Goal: Task Accomplishment & Management: Manage account settings

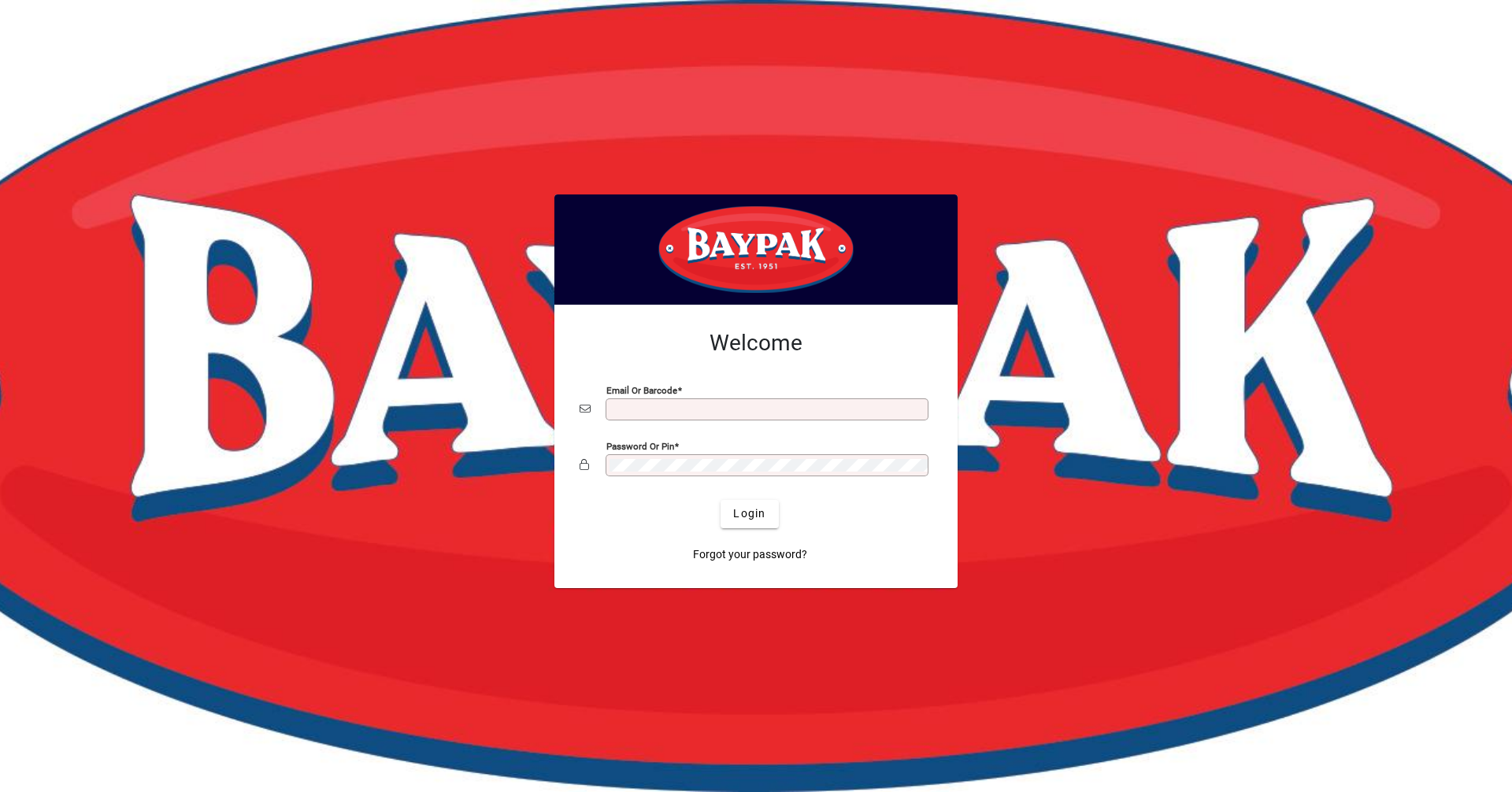
type input "**********"
drag, startPoint x: 741, startPoint y: 283, endPoint x: 967, endPoint y: 240, distance: 230.1
click at [967, 240] on div at bounding box center [756, 396] width 1512 height 792
click at [741, 528] on span "submit" at bounding box center [749, 514] width 58 height 38
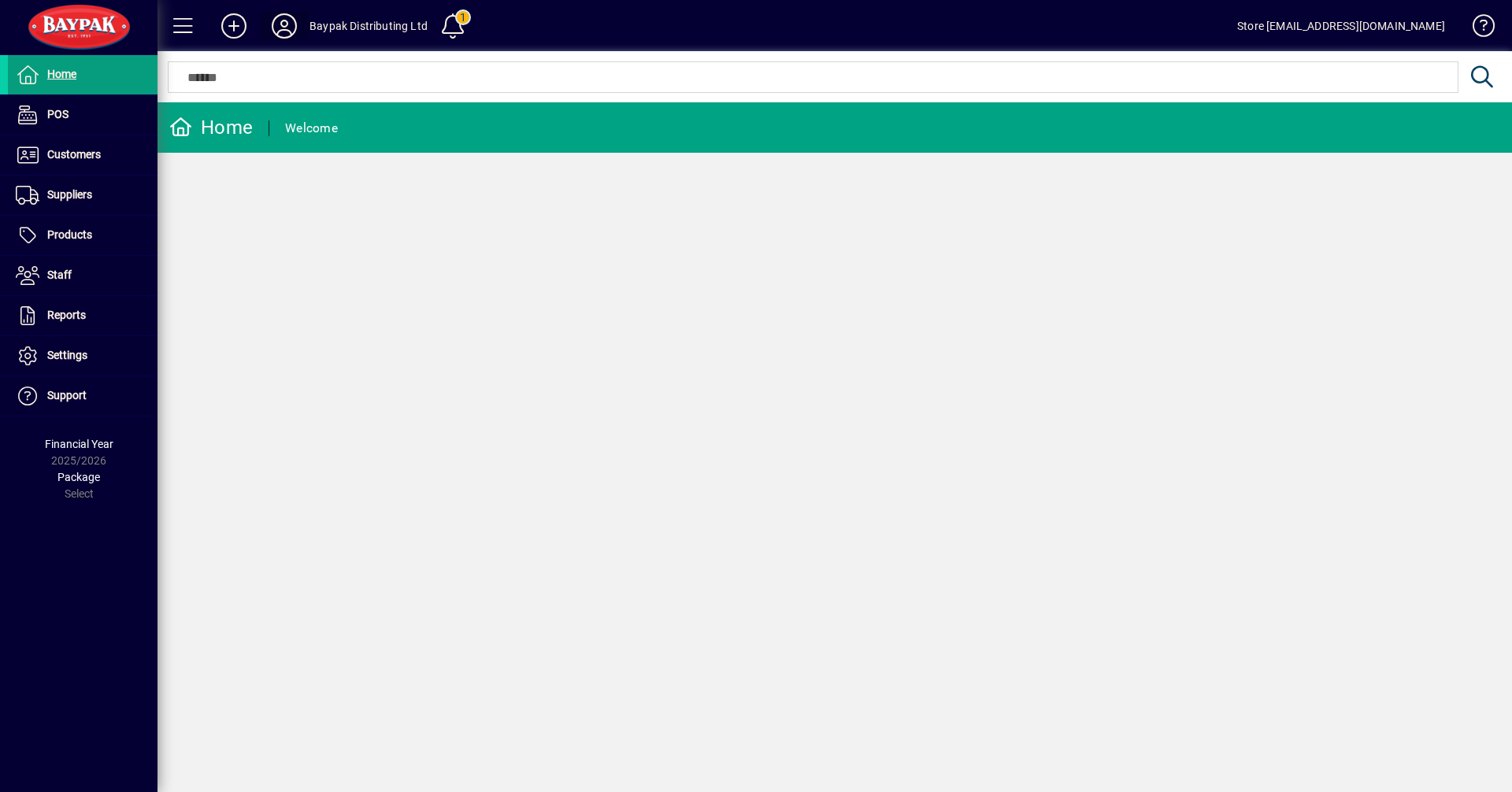
click at [281, 25] on icon at bounding box center [284, 26] width 31 height 25
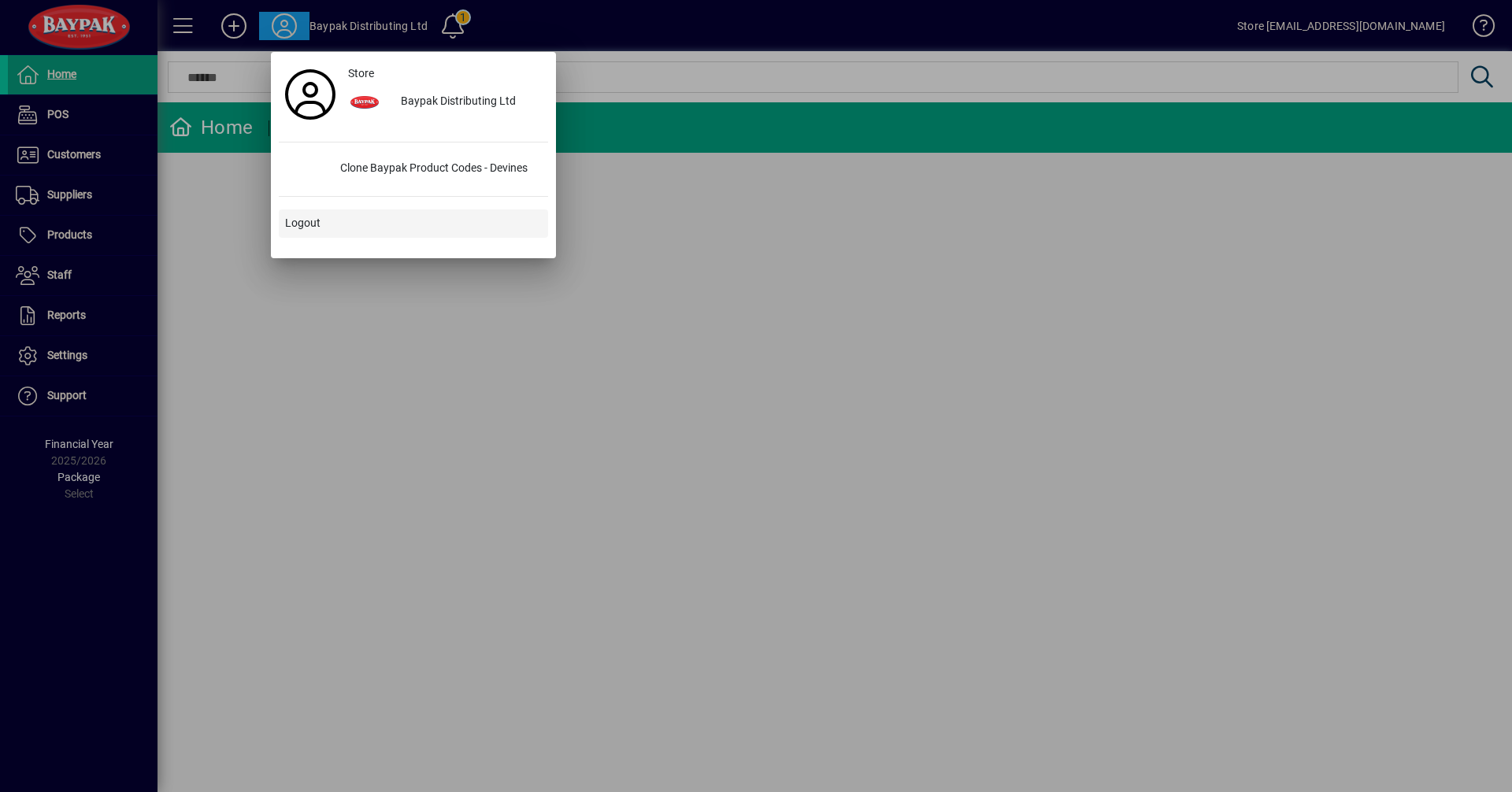
click at [306, 215] on span "Logout" at bounding box center [303, 223] width 35 height 17
